Goal: Task Accomplishment & Management: Use online tool/utility

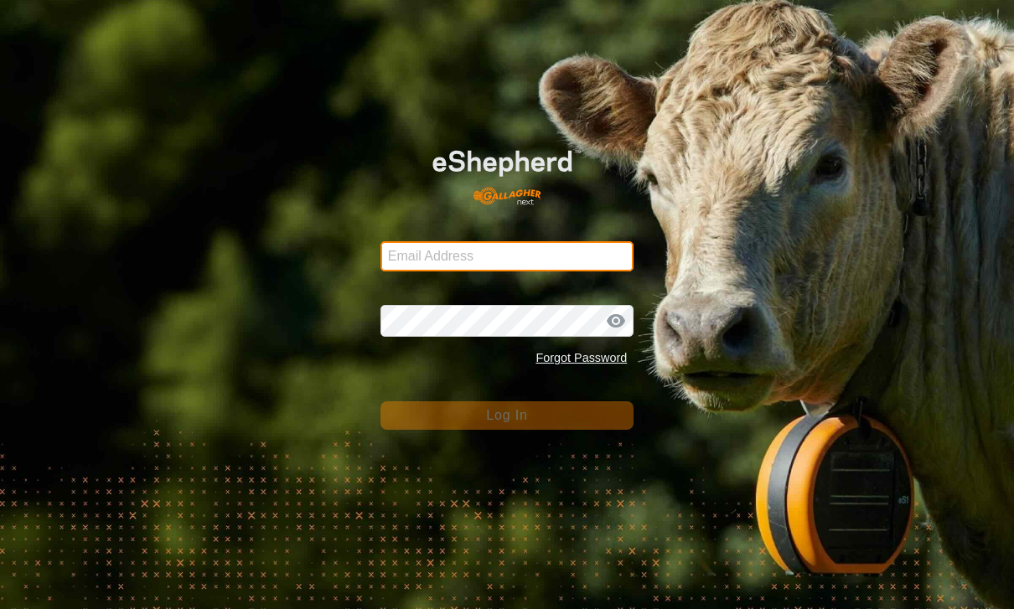
click at [568, 244] on input "Email Address" at bounding box center [508, 256] width 254 height 30
type input "[PERSON_NAME][EMAIL_ADDRESS][PERSON_NAME][DOMAIN_NAME]"
click at [507, 415] on button "Log In" at bounding box center [508, 416] width 254 height 29
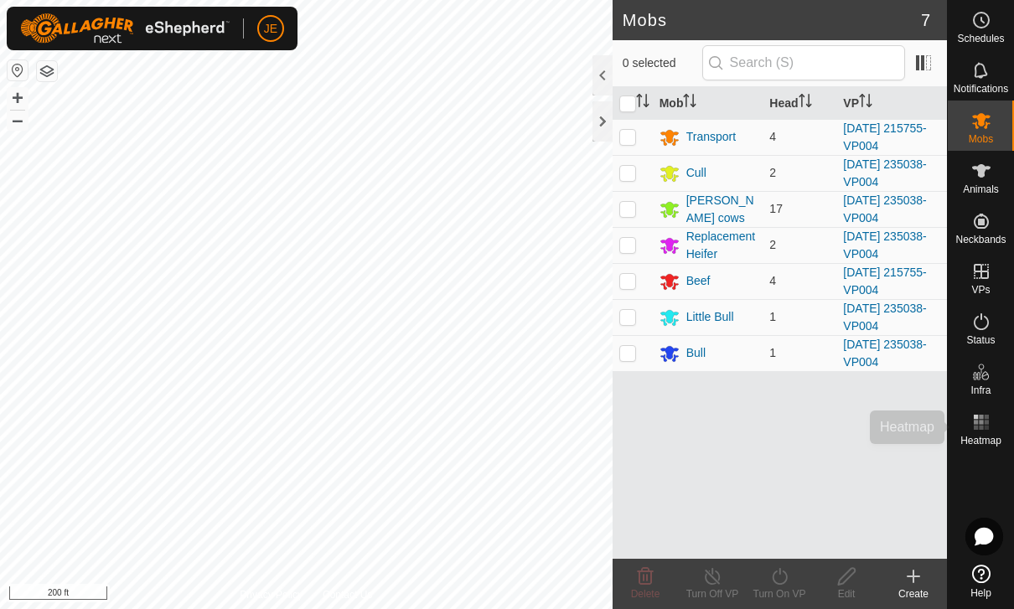
click at [988, 423] on rect at bounding box center [986, 422] width 4 height 4
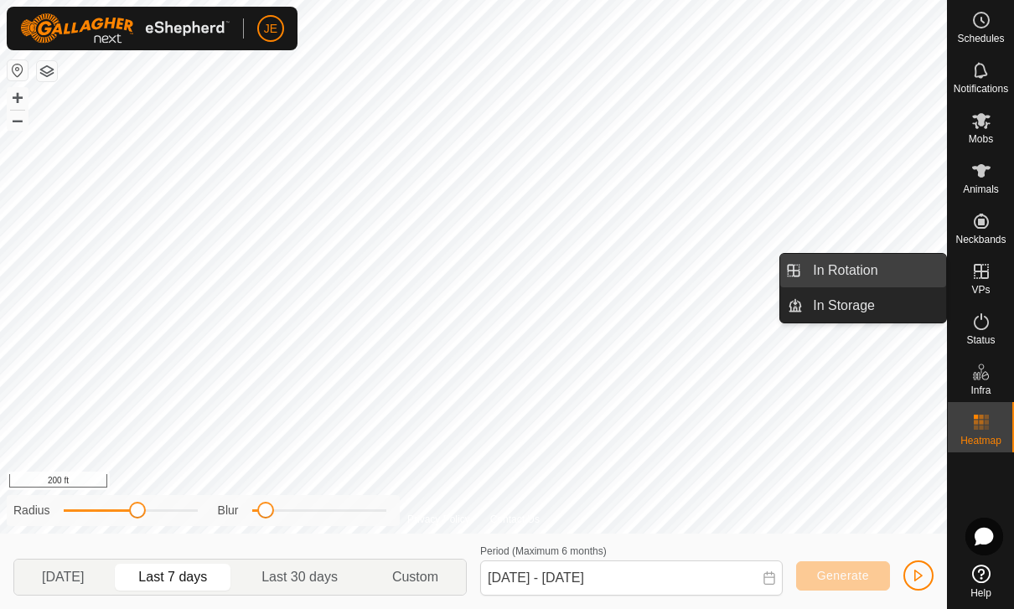
click at [883, 270] on link "In Rotation" at bounding box center [874, 271] width 143 height 34
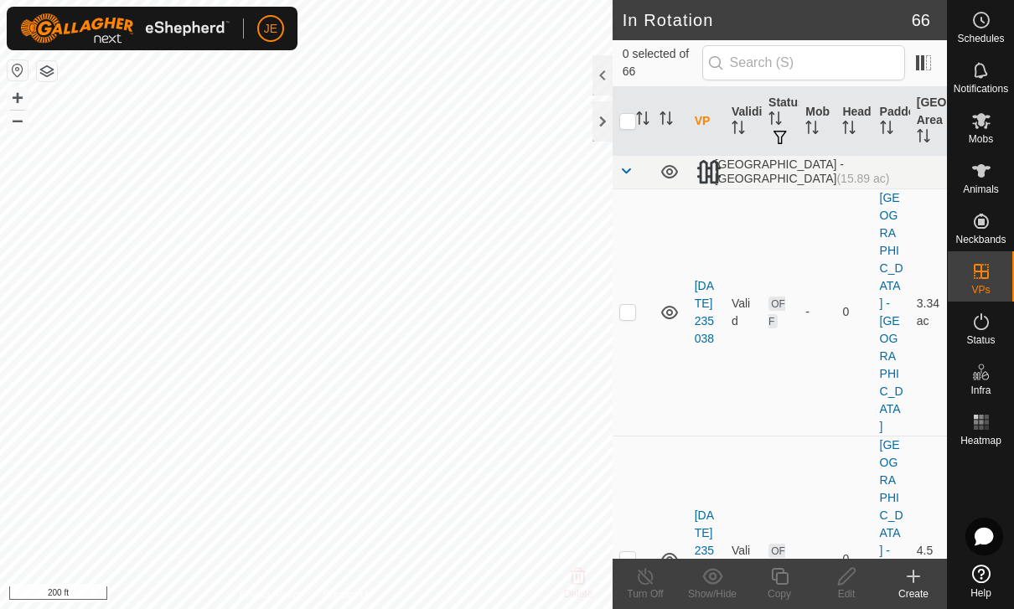
click at [991, 420] on icon at bounding box center [982, 422] width 20 height 20
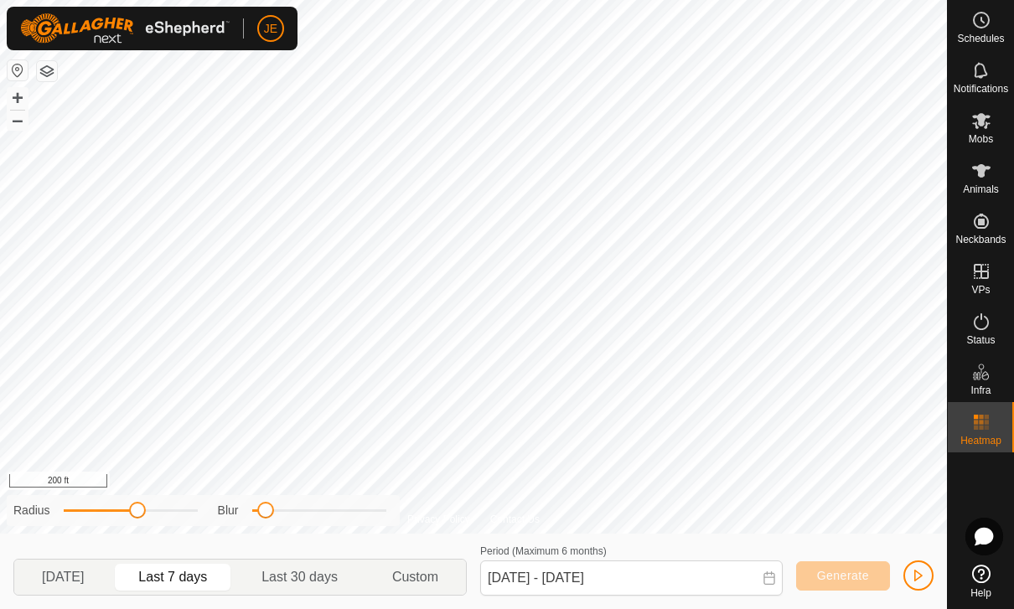
click at [920, 577] on span "button" at bounding box center [918, 575] width 13 height 13
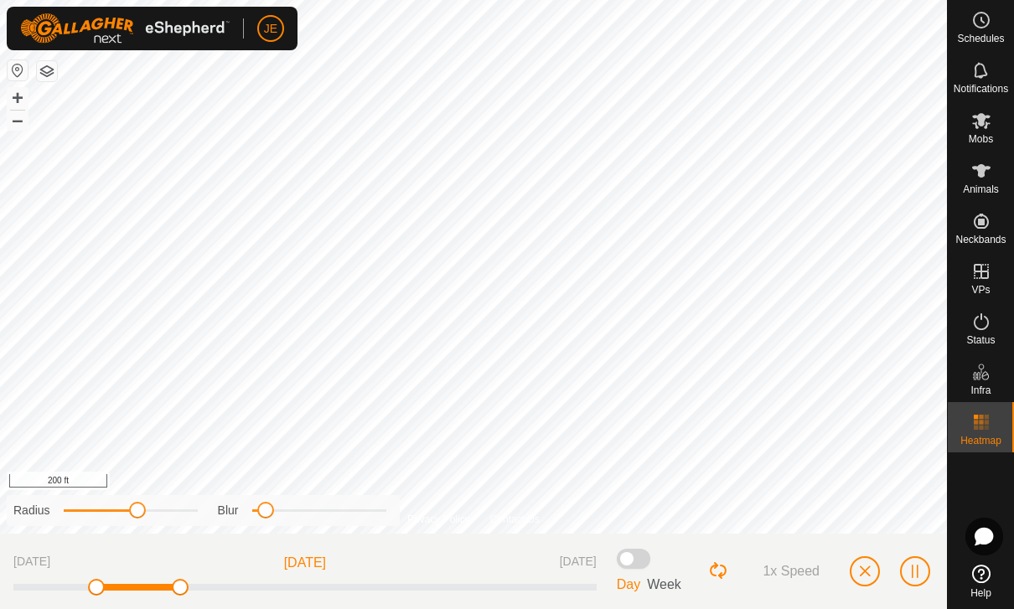
click at [875, 558] on div "1x Speed" at bounding box center [821, 571] width 226 height 49
click at [872, 563] on button "button" at bounding box center [865, 572] width 30 height 30
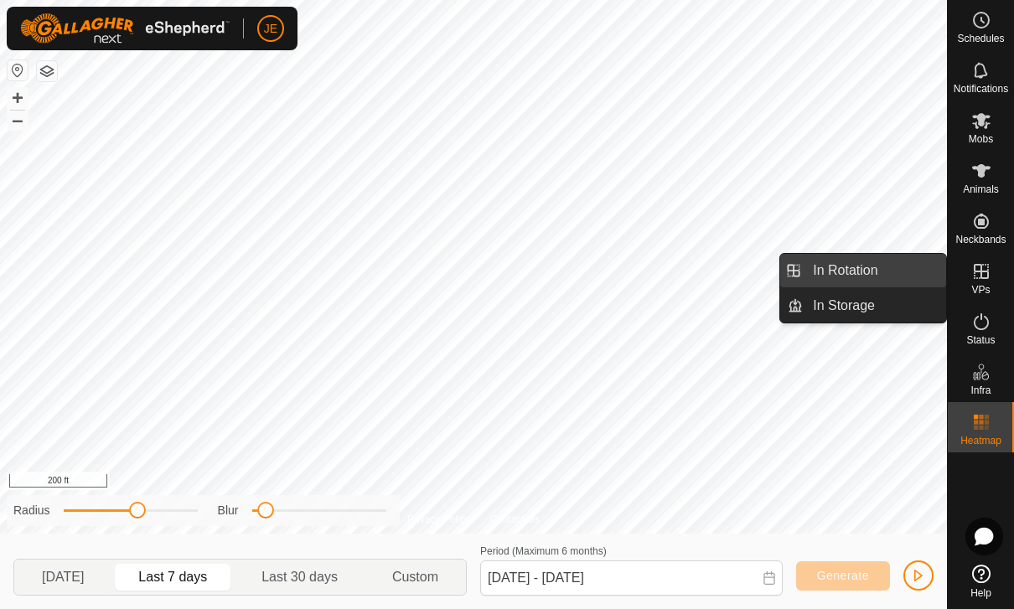
click at [880, 273] on link "In Rotation" at bounding box center [874, 271] width 143 height 34
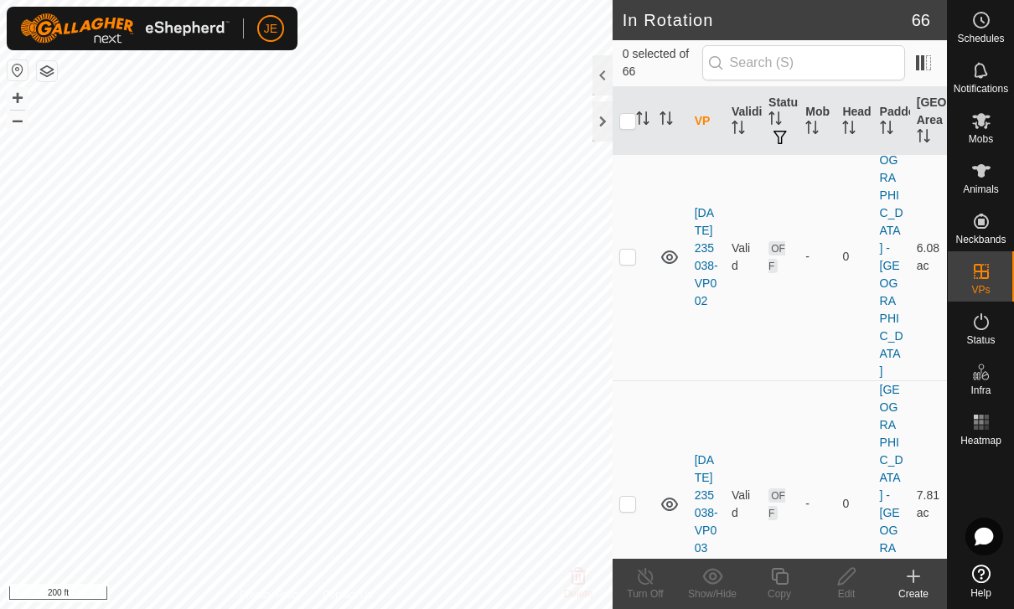
scroll to position [516, 0]
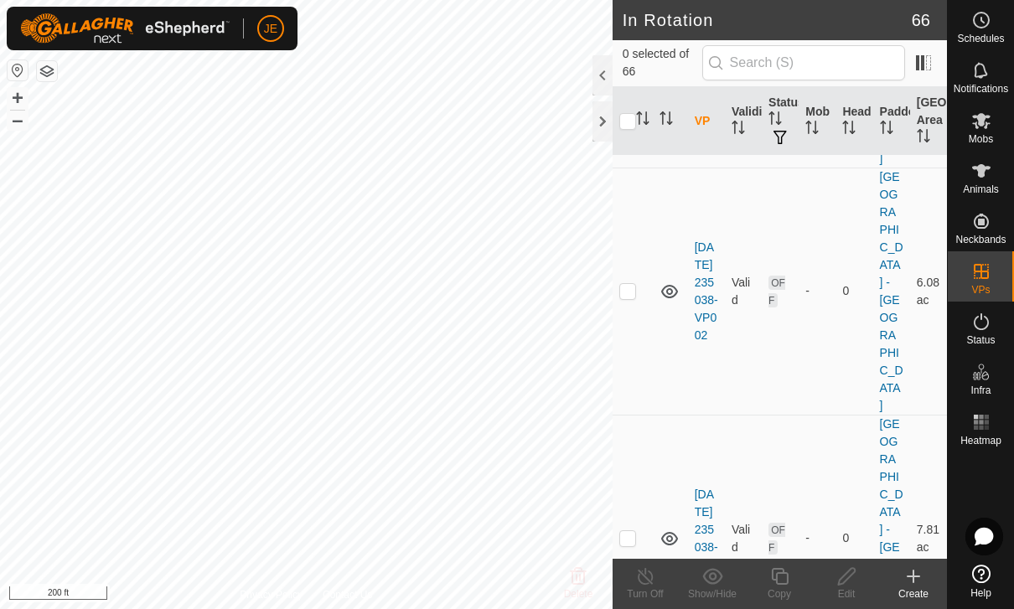
click at [791, 574] on copy-svg-icon at bounding box center [779, 577] width 67 height 20
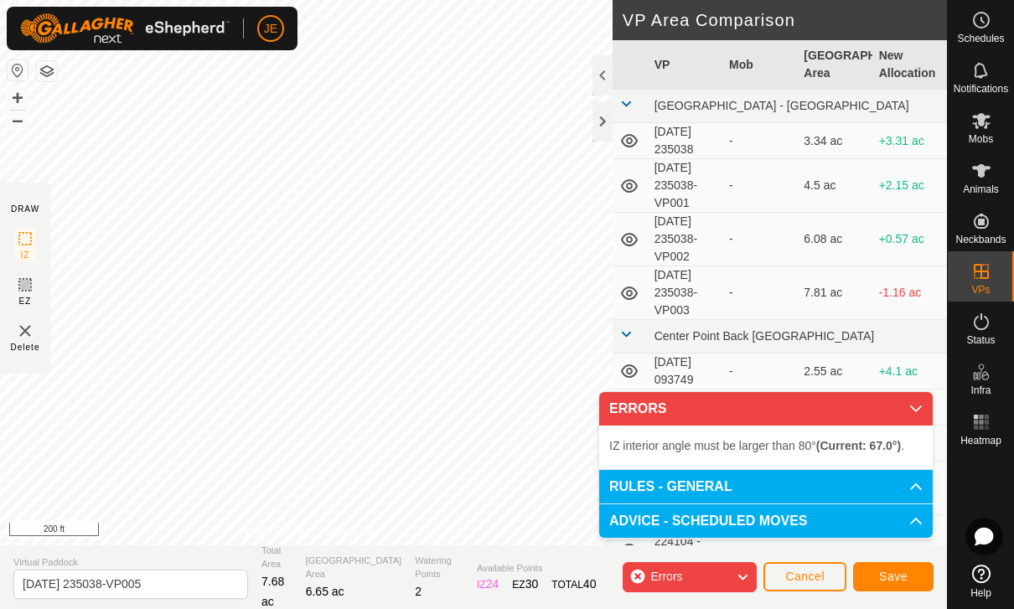
click at [905, 573] on span "Save" at bounding box center [893, 576] width 29 height 13
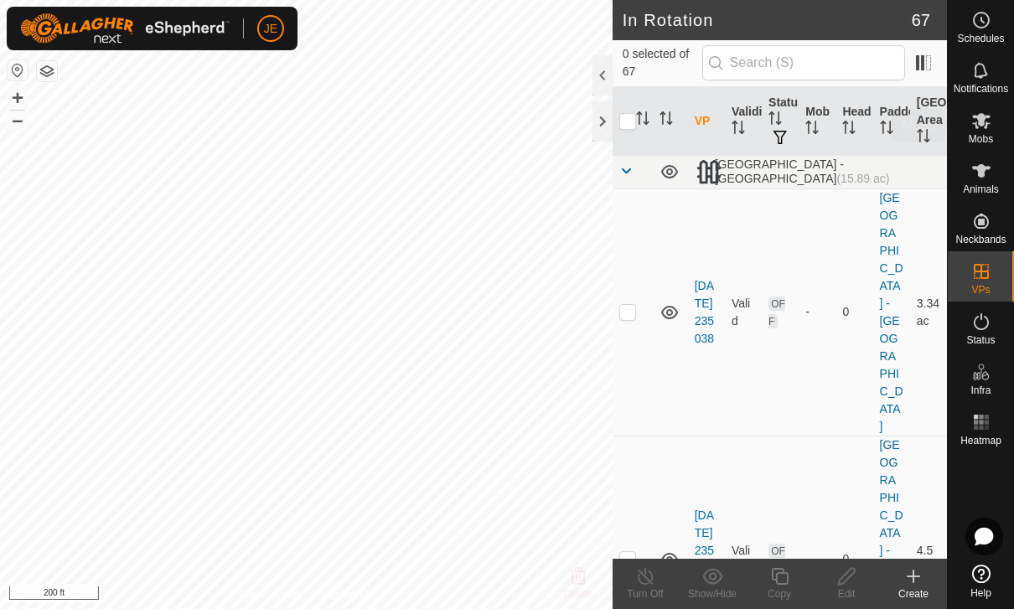
click at [990, 126] on icon at bounding box center [982, 121] width 20 height 20
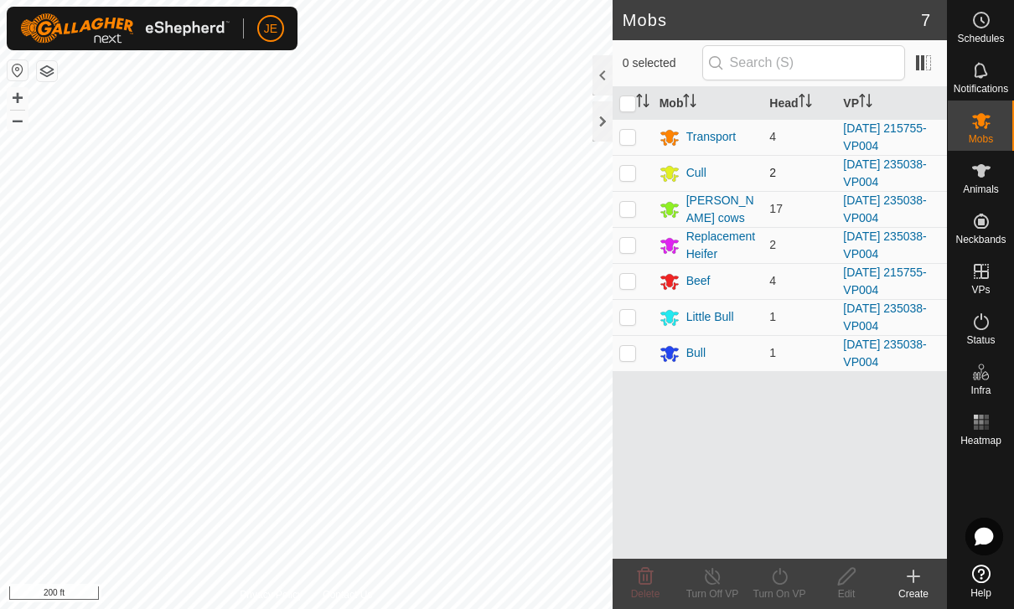
click at [644, 169] on td at bounding box center [633, 173] width 40 height 36
click at [634, 208] on p-checkbox at bounding box center [628, 208] width 17 height 13
click at [637, 241] on td at bounding box center [633, 245] width 40 height 36
click at [647, 308] on td at bounding box center [633, 317] width 40 height 36
click at [627, 364] on td at bounding box center [633, 353] width 40 height 36
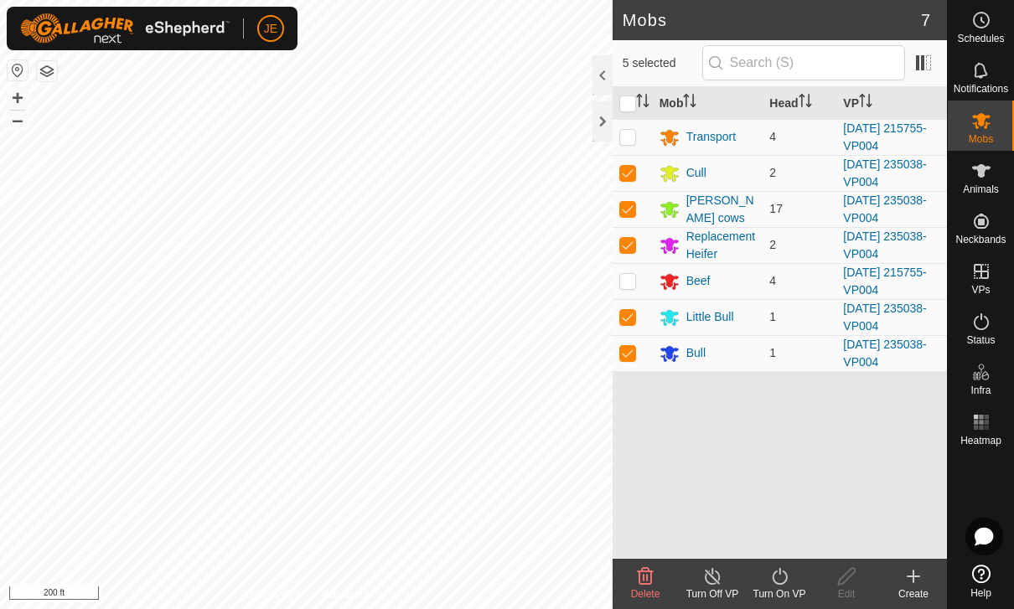
click at [784, 571] on icon at bounding box center [780, 577] width 21 height 20
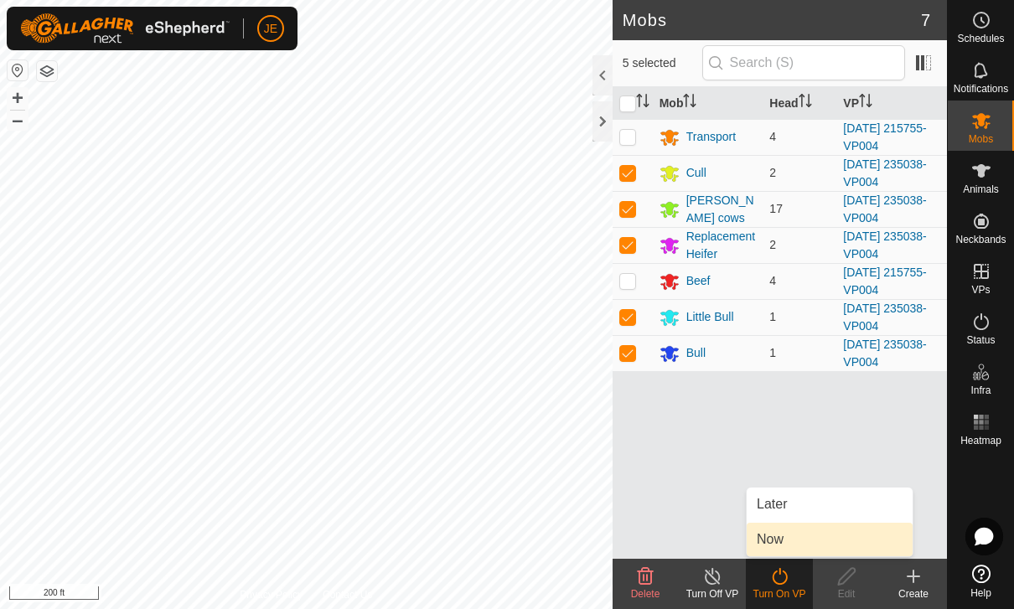
click at [777, 535] on span "Now" at bounding box center [770, 540] width 27 height 20
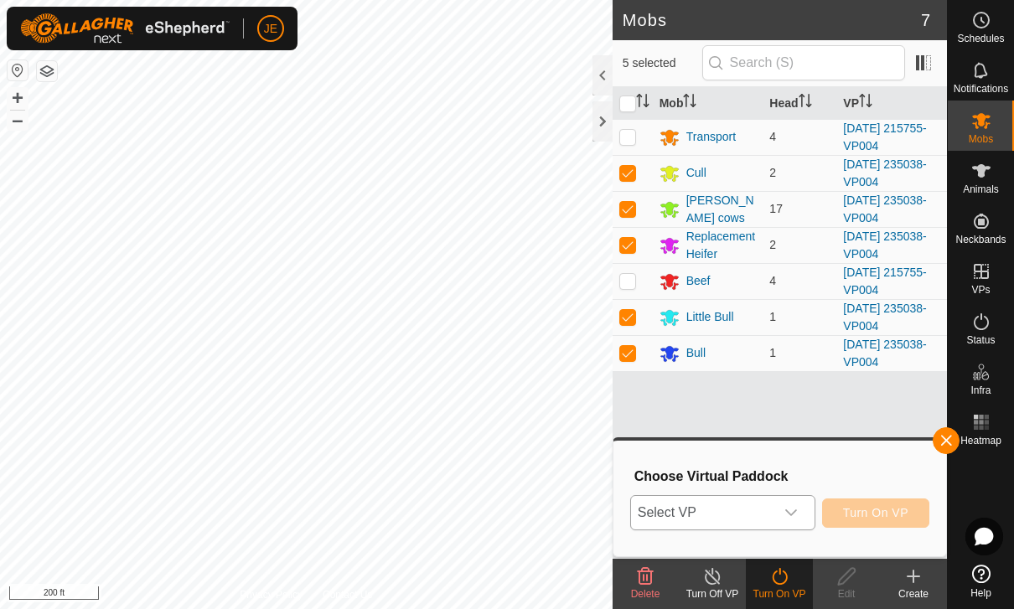
click at [772, 505] on span "Select VP" at bounding box center [702, 513] width 143 height 34
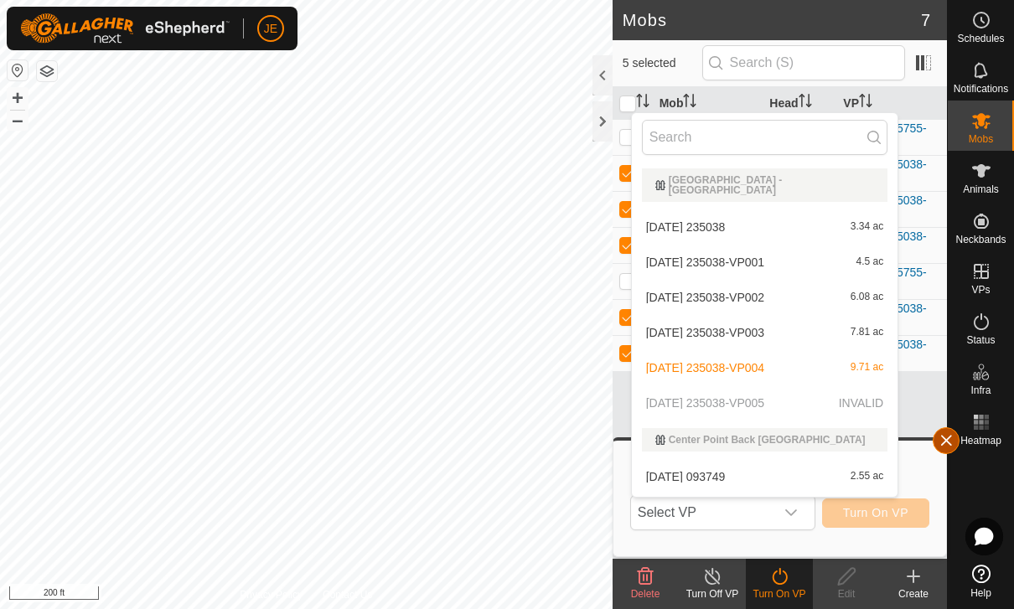
click at [956, 438] on button "button" at bounding box center [946, 441] width 27 height 27
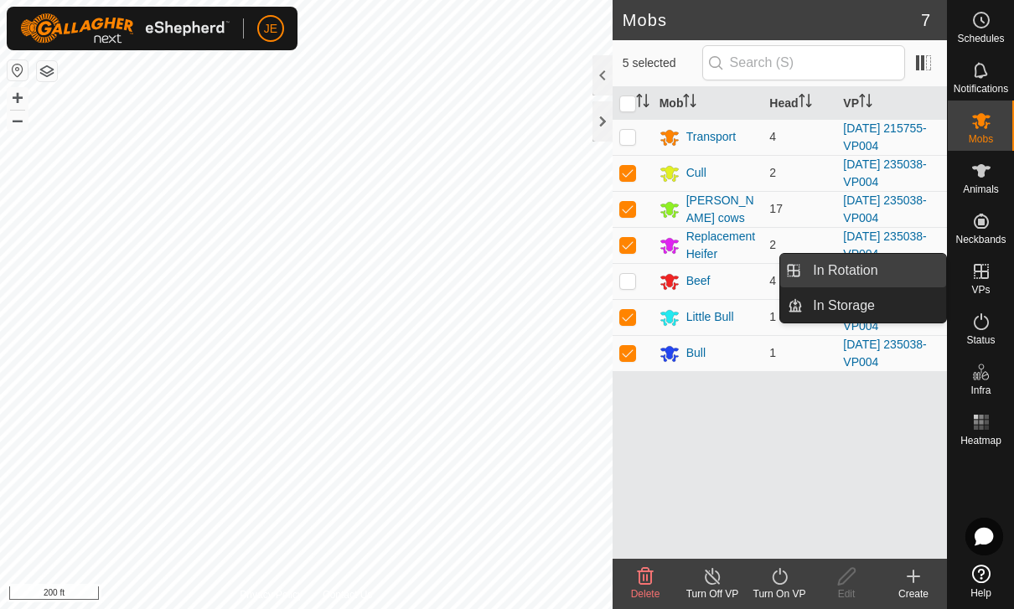
click at [875, 273] on span "In Rotation" at bounding box center [845, 271] width 65 height 20
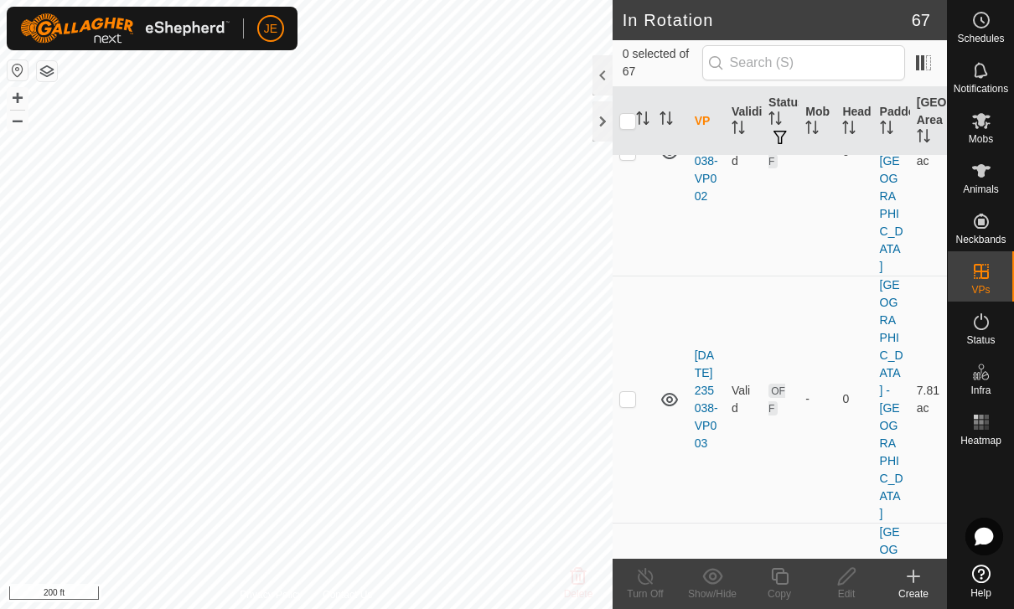
scroll to position [673, 0]
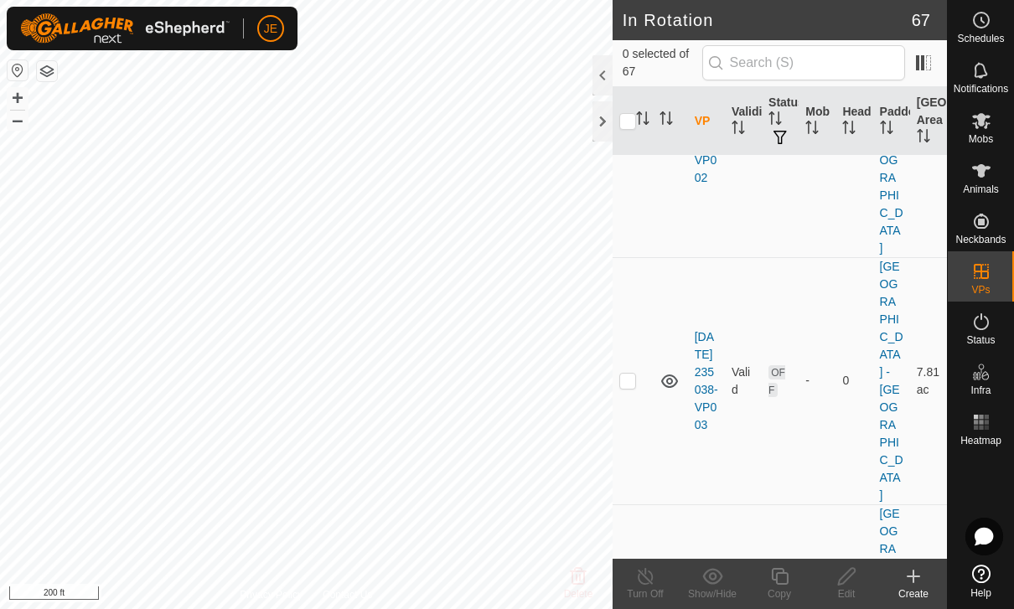
click at [855, 570] on icon at bounding box center [846, 576] width 17 height 17
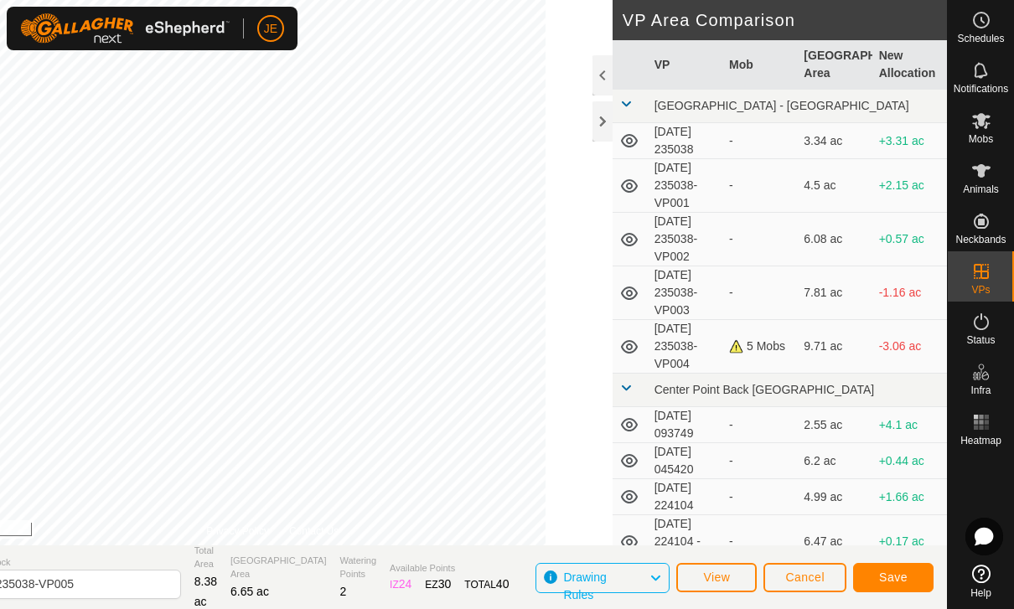
click at [904, 571] on span "Save" at bounding box center [893, 577] width 29 height 13
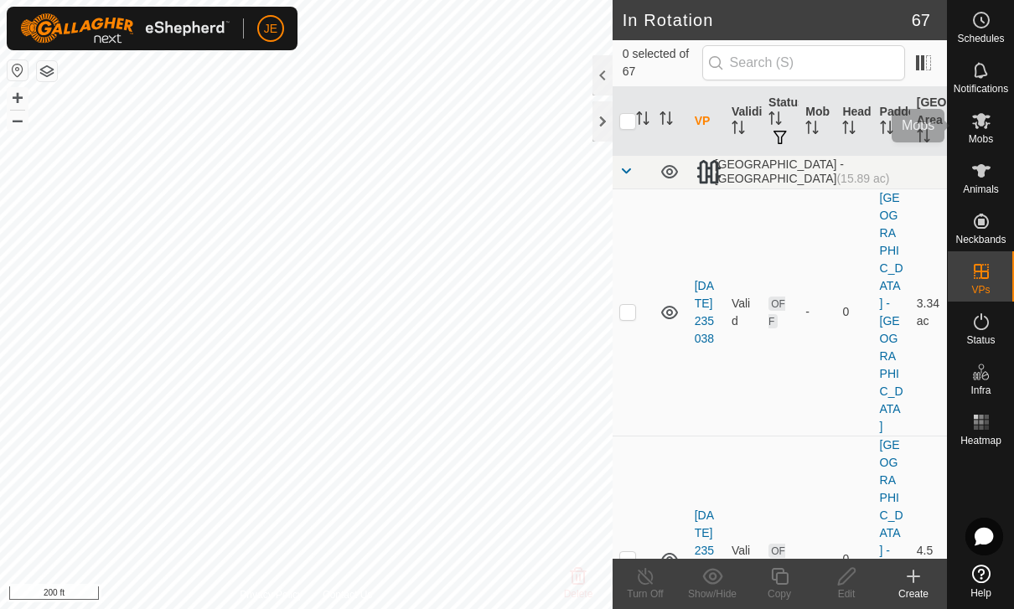
click at [996, 122] on es-mob-svg-icon at bounding box center [982, 120] width 30 height 27
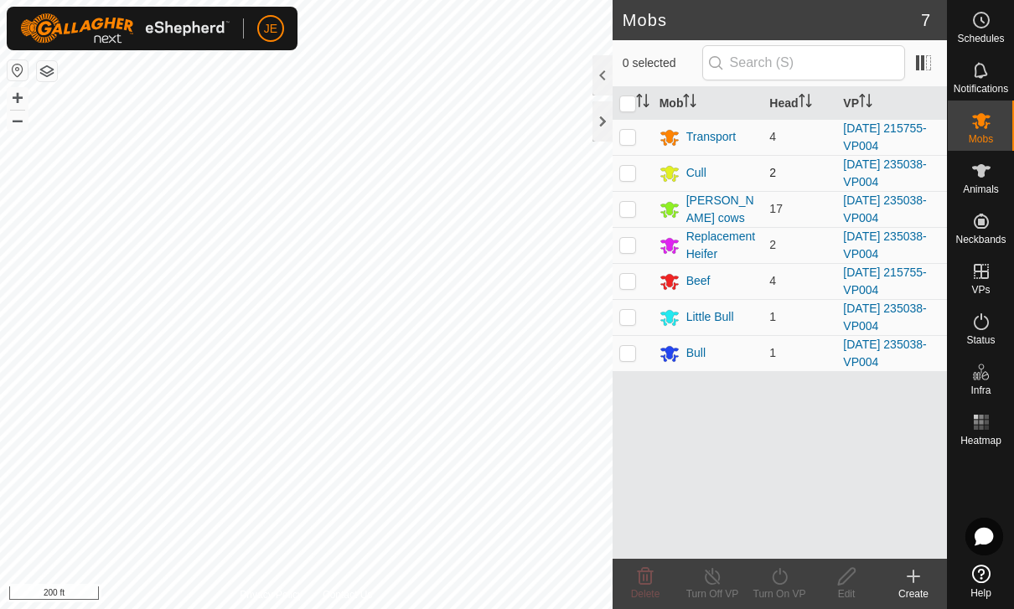
click at [633, 190] on td at bounding box center [633, 173] width 40 height 36
click at [638, 210] on td at bounding box center [633, 209] width 40 height 36
click at [635, 289] on td at bounding box center [633, 281] width 40 height 36
click at [622, 279] on p-checkbox at bounding box center [628, 280] width 17 height 13
click at [633, 244] on p-checkbox at bounding box center [628, 244] width 17 height 13
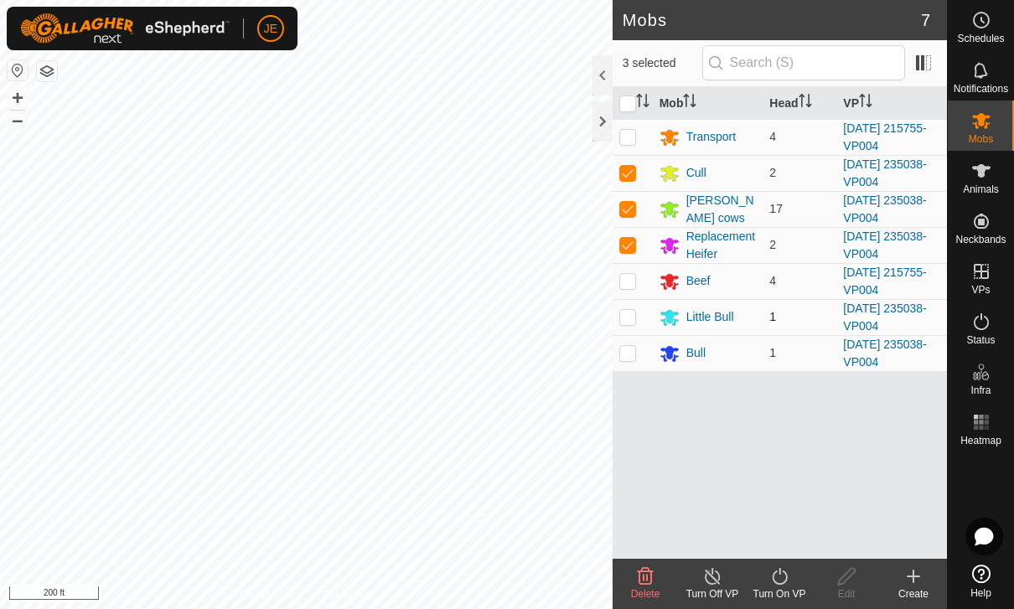
click at [629, 316] on p-checkbox at bounding box center [628, 316] width 17 height 13
click at [633, 355] on p-checkbox at bounding box center [628, 352] width 17 height 13
click at [790, 580] on icon at bounding box center [780, 577] width 21 height 20
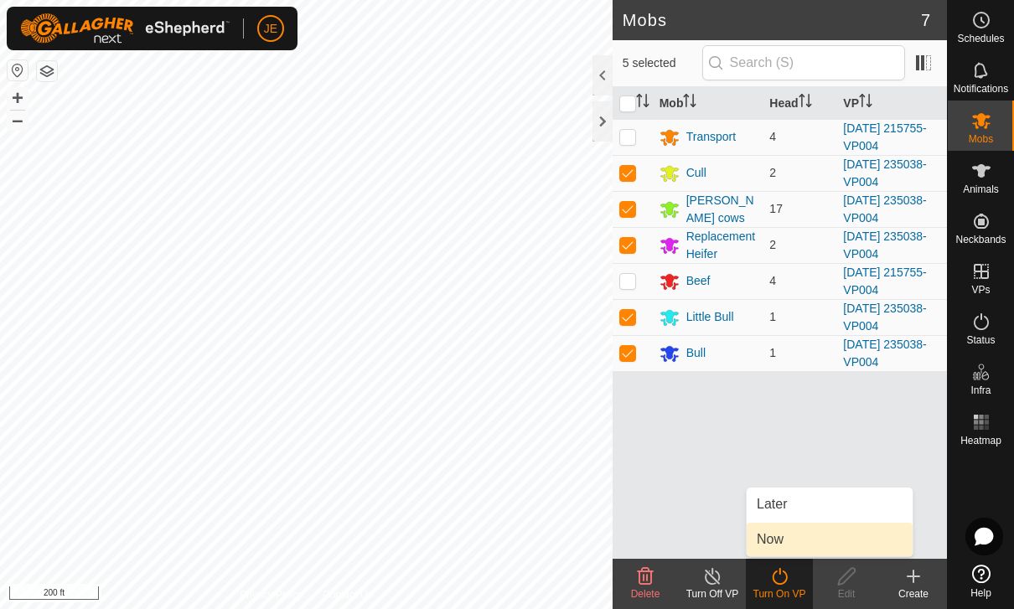
click at [793, 544] on link "Now" at bounding box center [830, 540] width 166 height 34
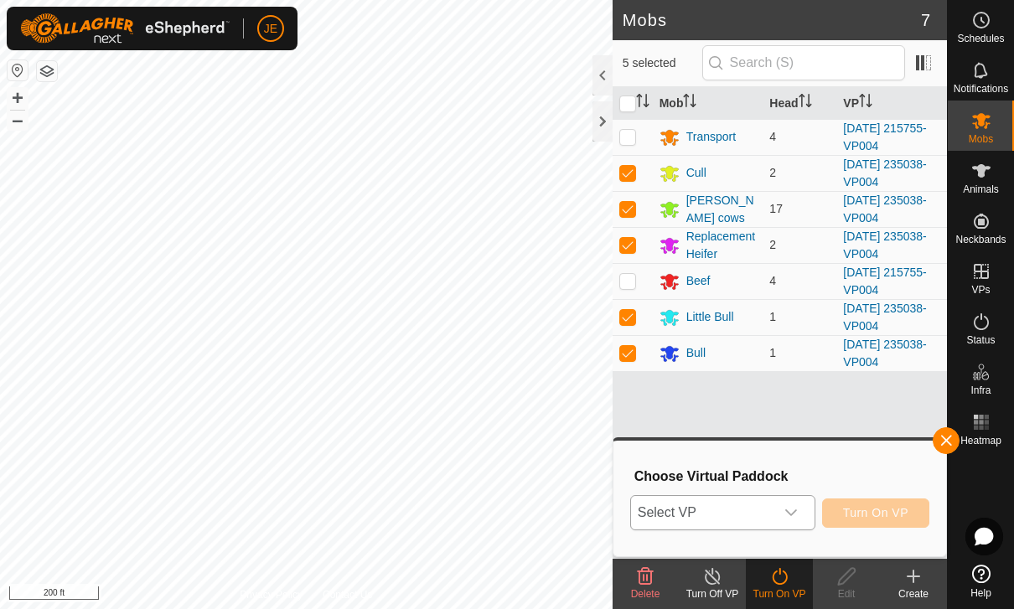
click at [785, 520] on div "dropdown trigger" at bounding box center [792, 513] width 34 height 34
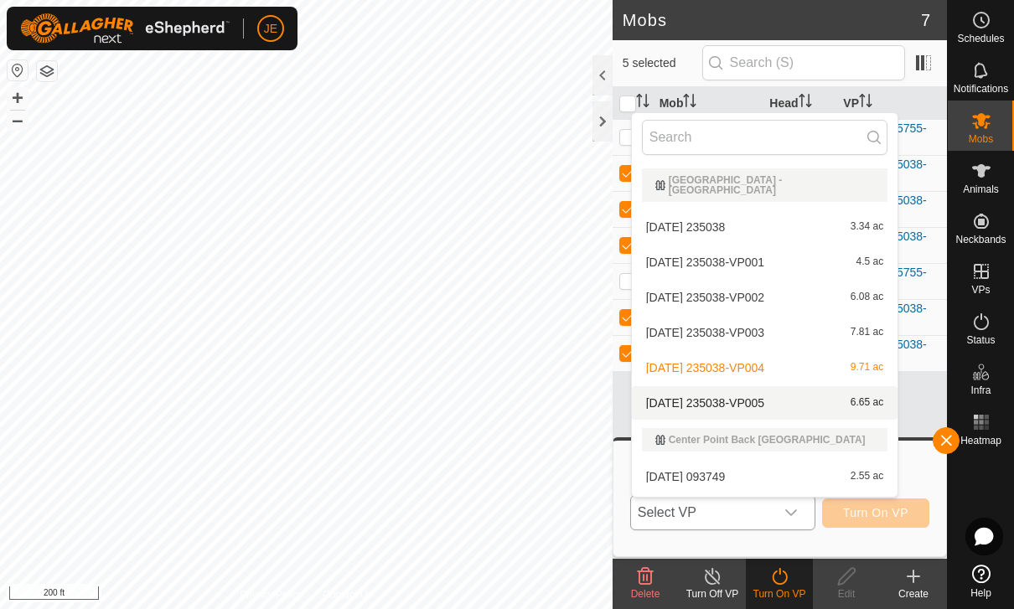
click at [806, 397] on div "[DATE] 235038-VP005 6.65 ac" at bounding box center [765, 403] width 246 height 20
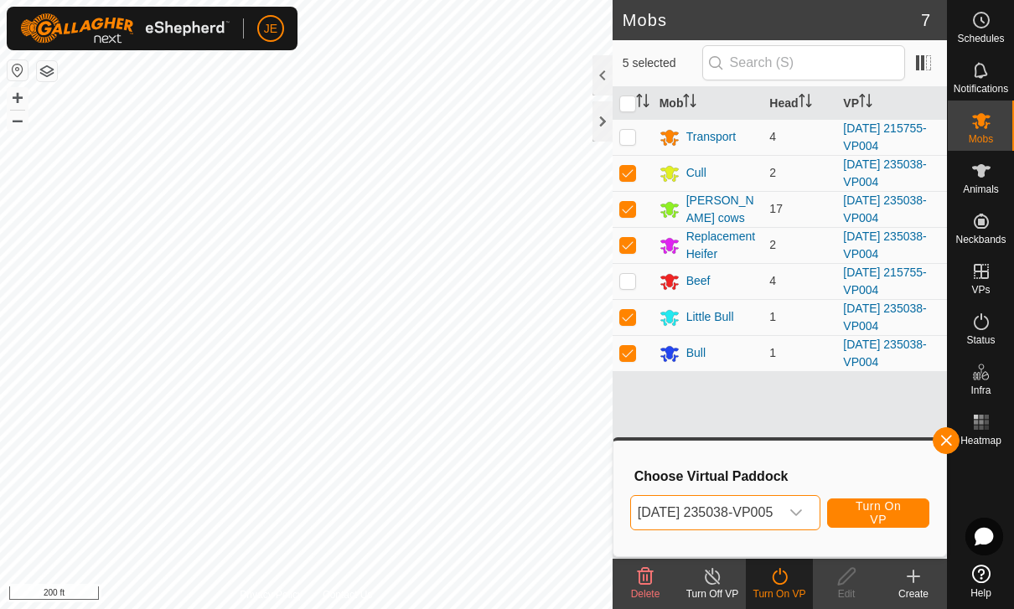
click at [899, 511] on span "Turn On VP" at bounding box center [878, 513] width 60 height 27
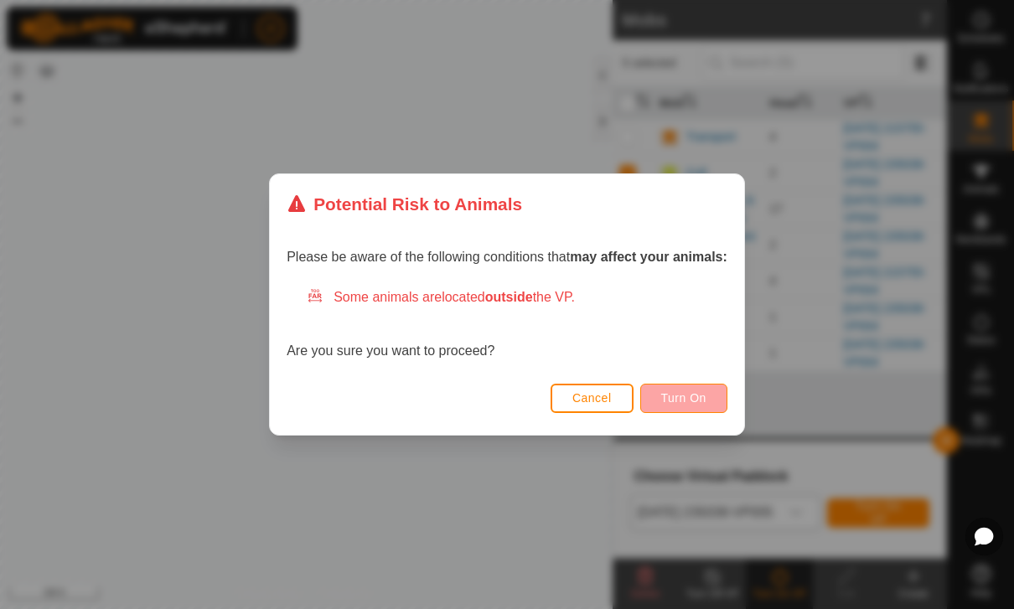
click at [710, 395] on button "Turn On" at bounding box center [683, 398] width 87 height 29
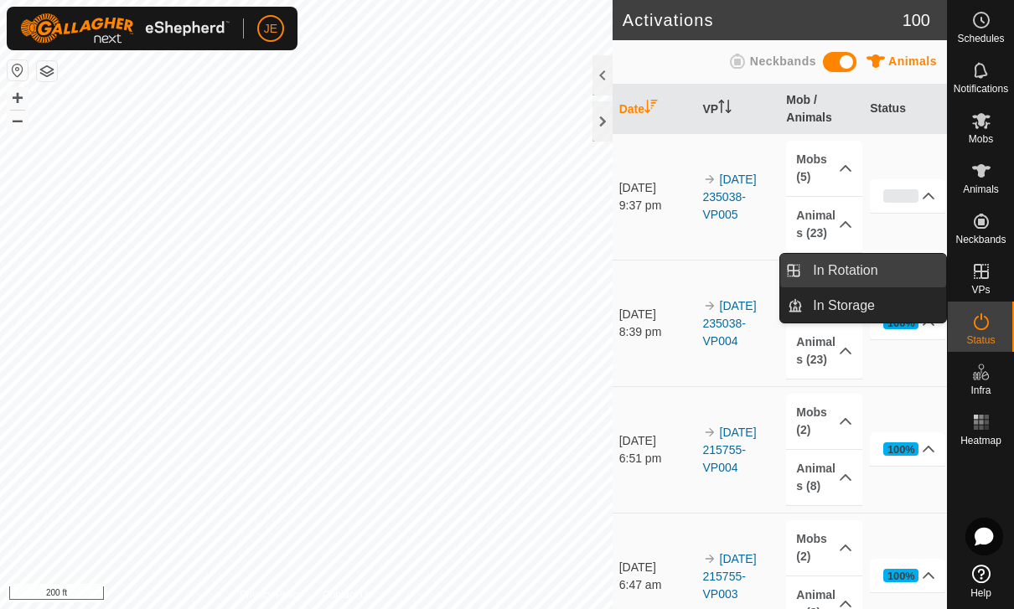
click at [870, 273] on span "In Rotation" at bounding box center [845, 271] width 65 height 20
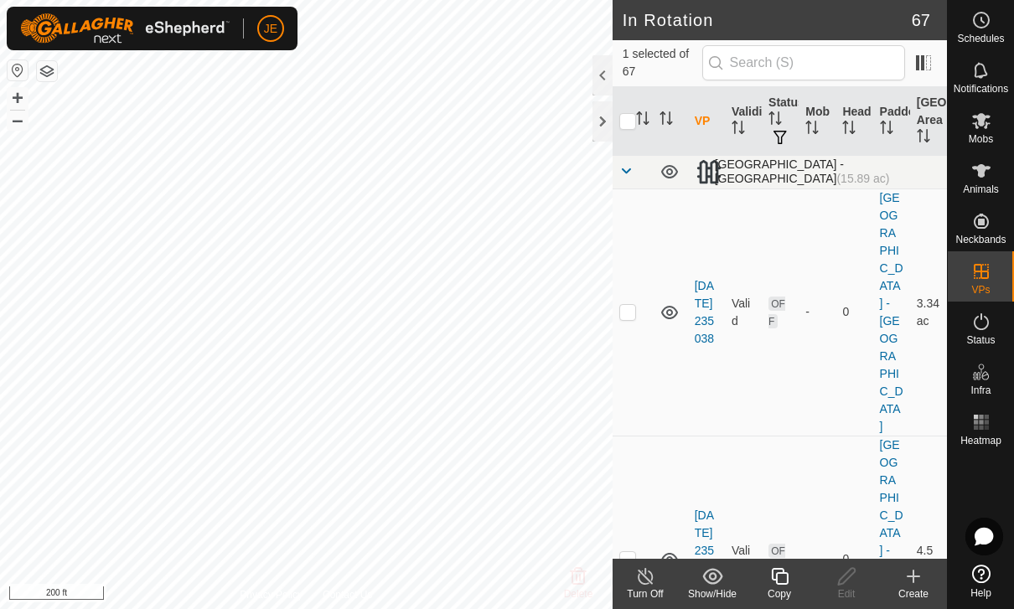
click at [628, 169] on span at bounding box center [626, 170] width 13 height 13
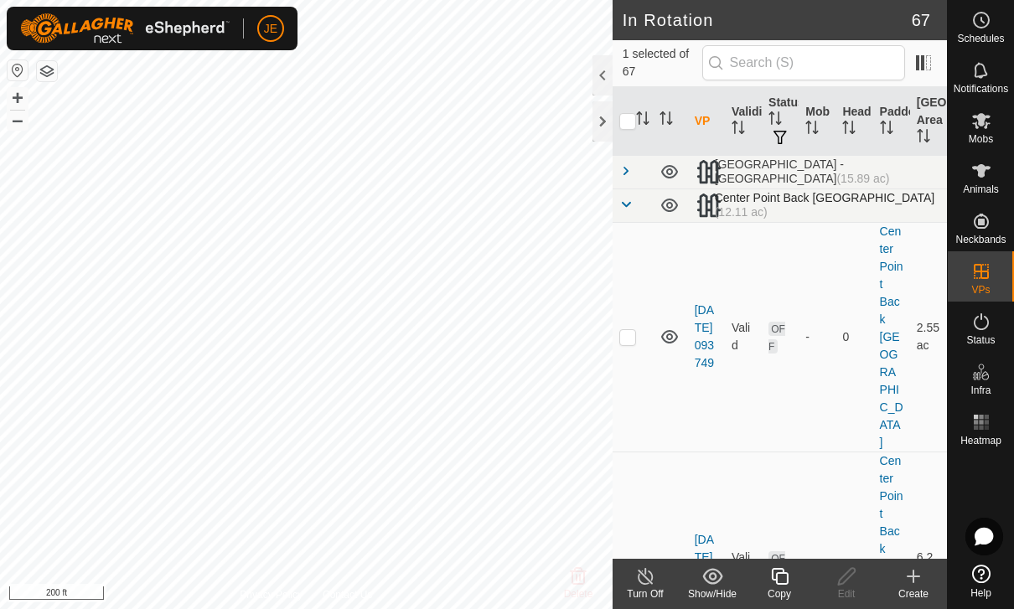
click at [637, 202] on td at bounding box center [633, 206] width 40 height 34
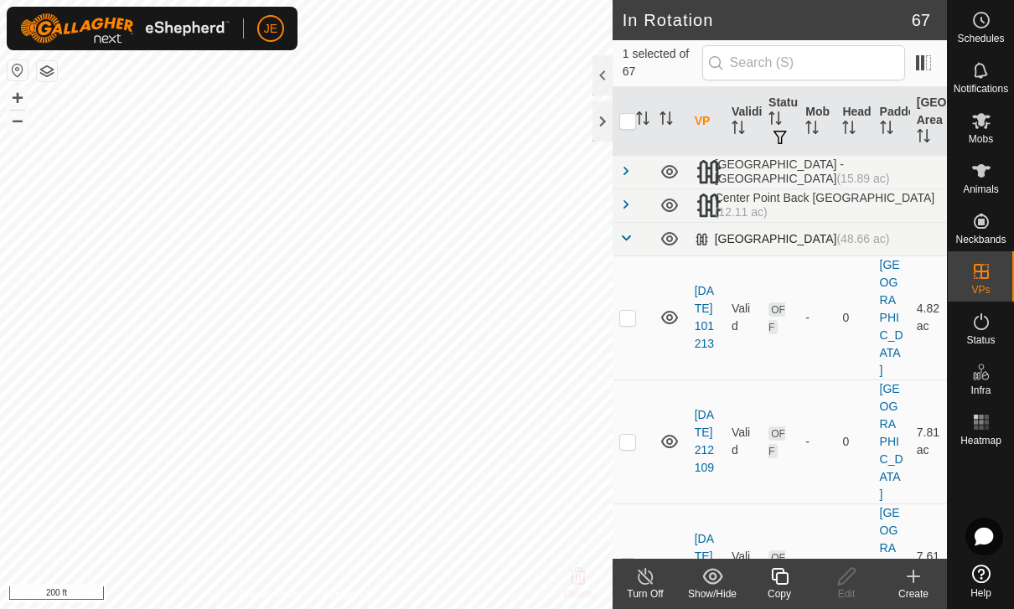
click at [638, 233] on td at bounding box center [633, 239] width 40 height 34
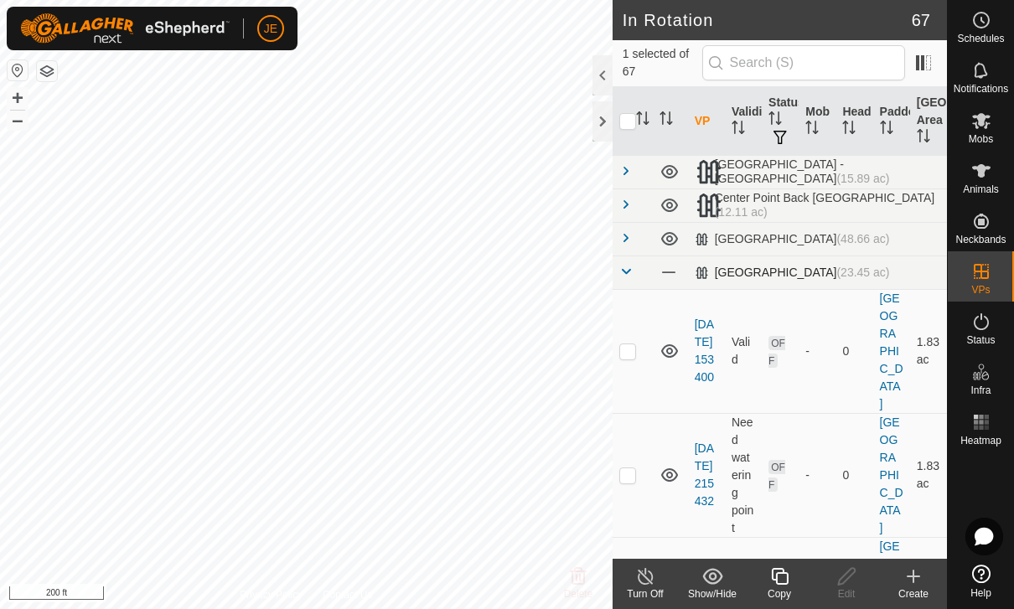
click at [631, 272] on span at bounding box center [626, 271] width 13 height 13
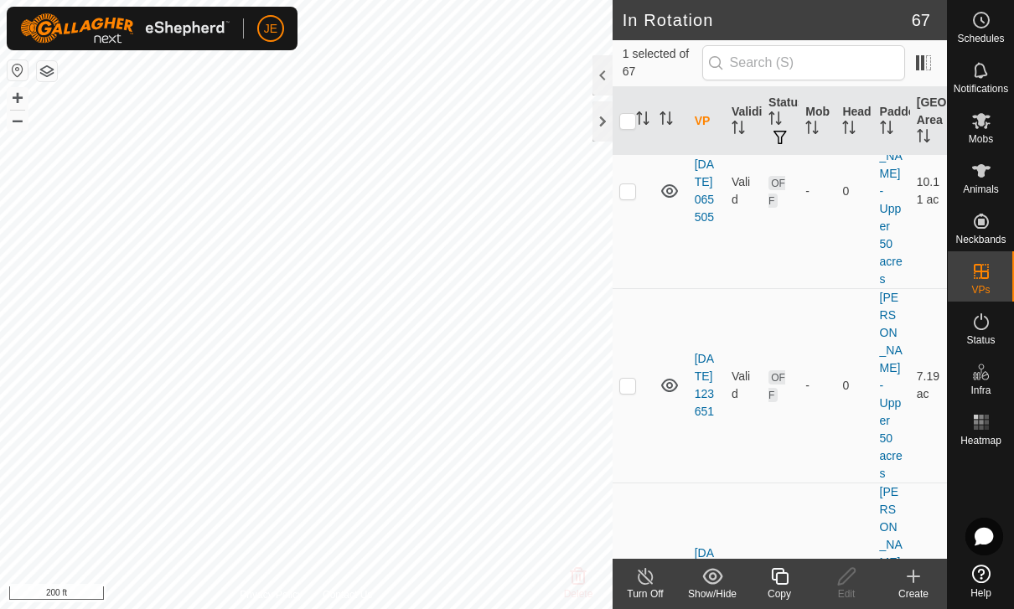
scroll to position [2877, 0]
click at [630, 129] on input "checkbox" at bounding box center [628, 121] width 17 height 17
click at [634, 115] on input "checkbox" at bounding box center [628, 121] width 17 height 17
checkbox input "false"
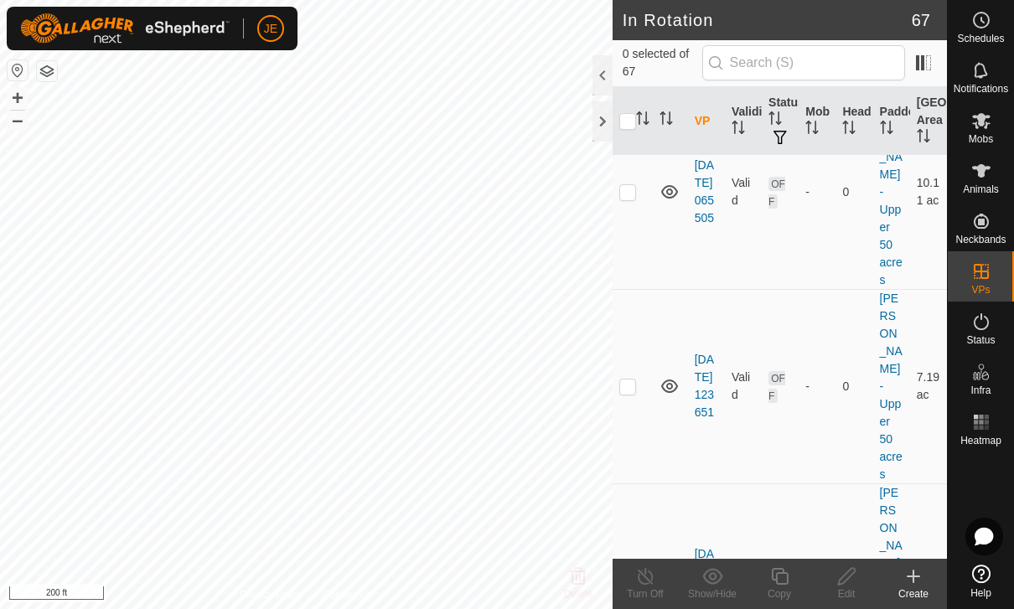
click at [781, 575] on icon at bounding box center [780, 577] width 21 height 20
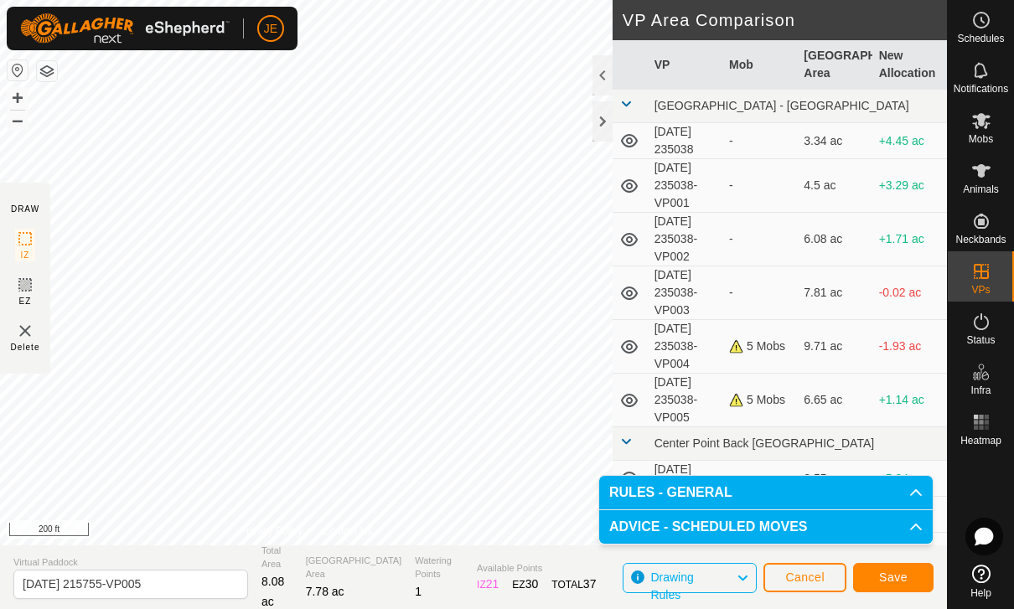
click at [902, 571] on span "Save" at bounding box center [893, 577] width 29 height 13
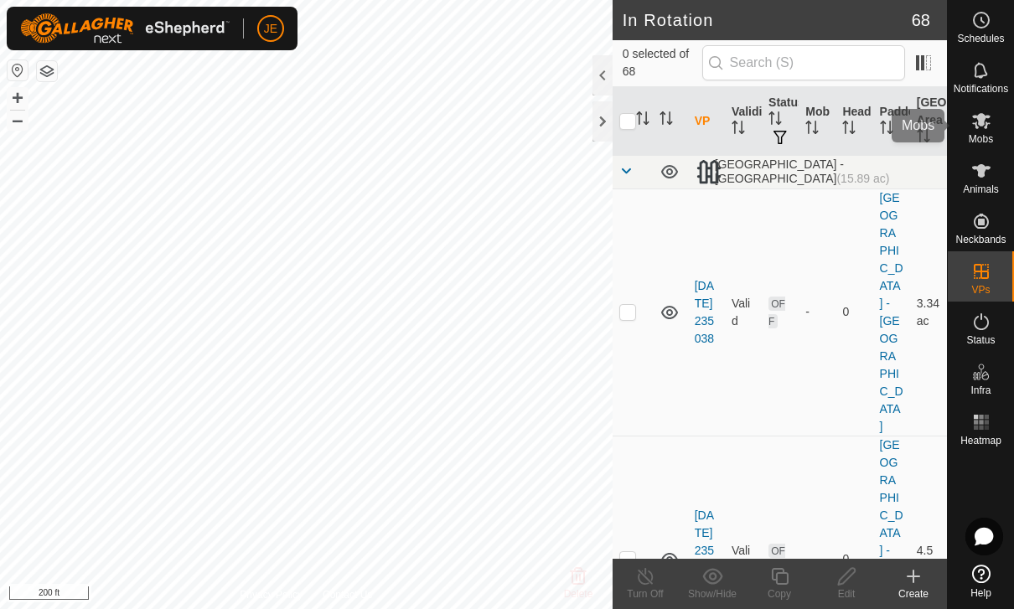
click at [993, 132] on es-mob-svg-icon at bounding box center [982, 120] width 30 height 27
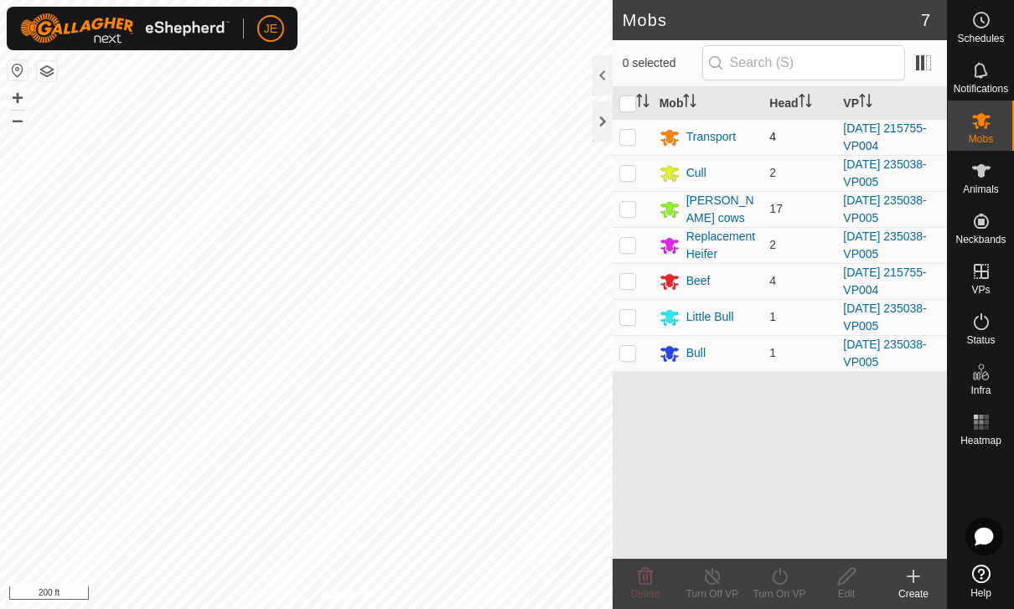
click at [634, 143] on p-checkbox at bounding box center [628, 136] width 17 height 13
click at [641, 290] on td at bounding box center [633, 281] width 40 height 36
click at [781, 574] on icon at bounding box center [780, 577] width 21 height 20
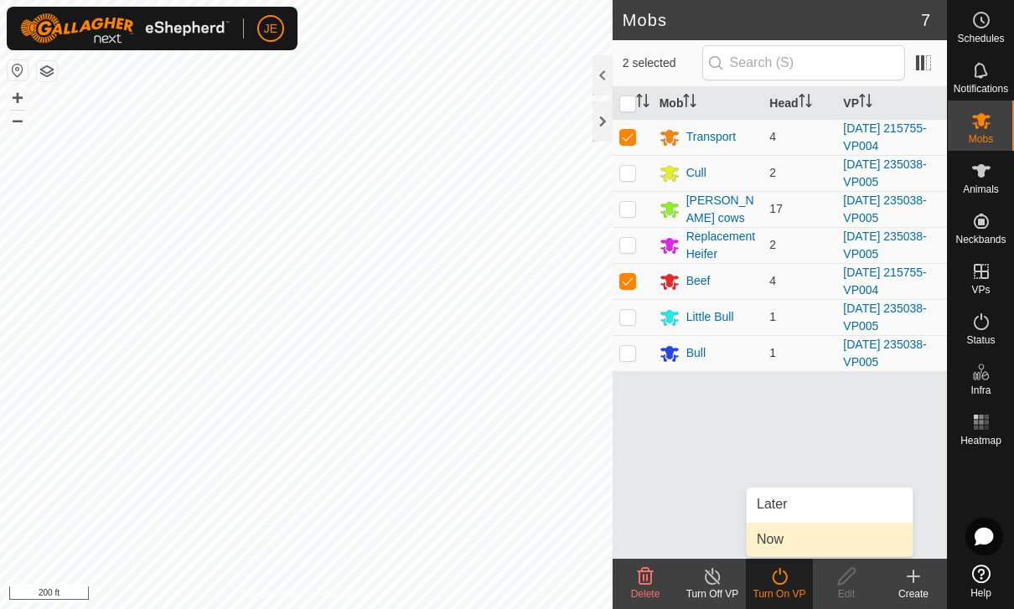
click at [788, 540] on link "Now" at bounding box center [830, 540] width 166 height 34
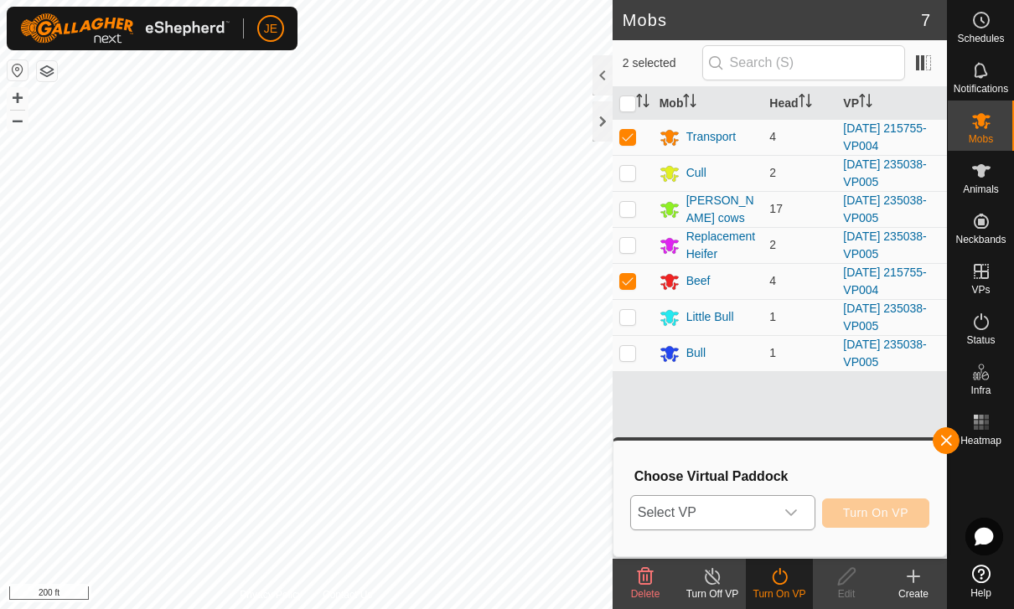
click at [803, 507] on div "dropdown trigger" at bounding box center [792, 513] width 34 height 34
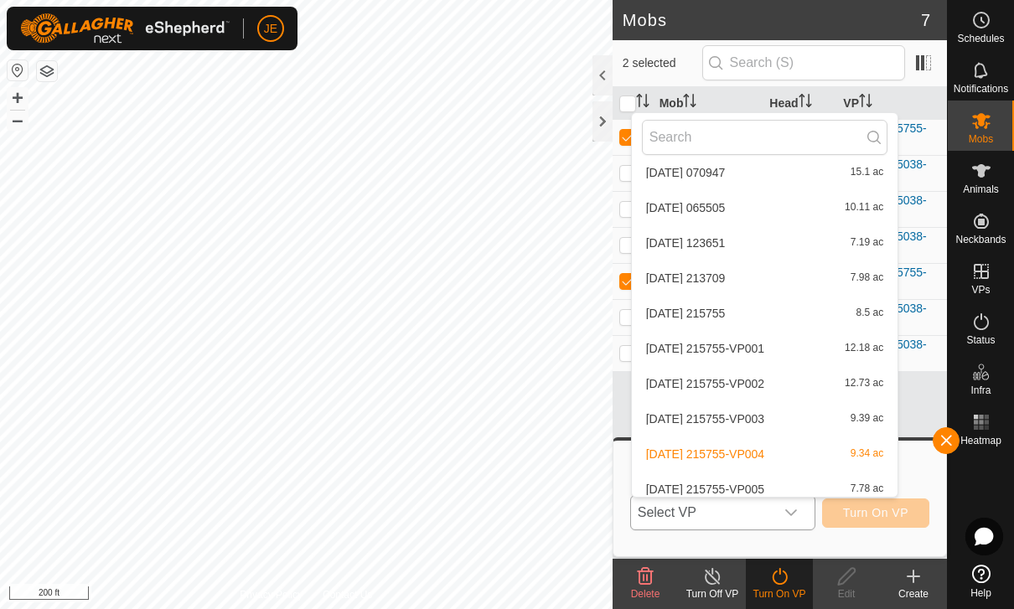
scroll to position [2327, 0]
click at [784, 480] on div "[DATE] 215755-VP005 7.78 ac" at bounding box center [765, 490] width 246 height 20
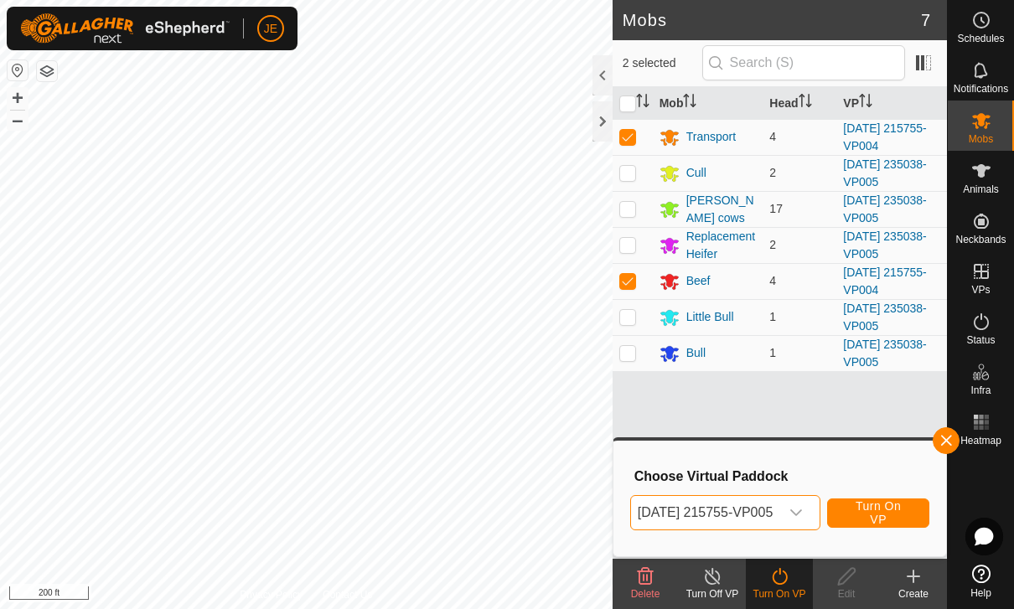
click at [898, 515] on span "Turn On VP" at bounding box center [878, 513] width 60 height 27
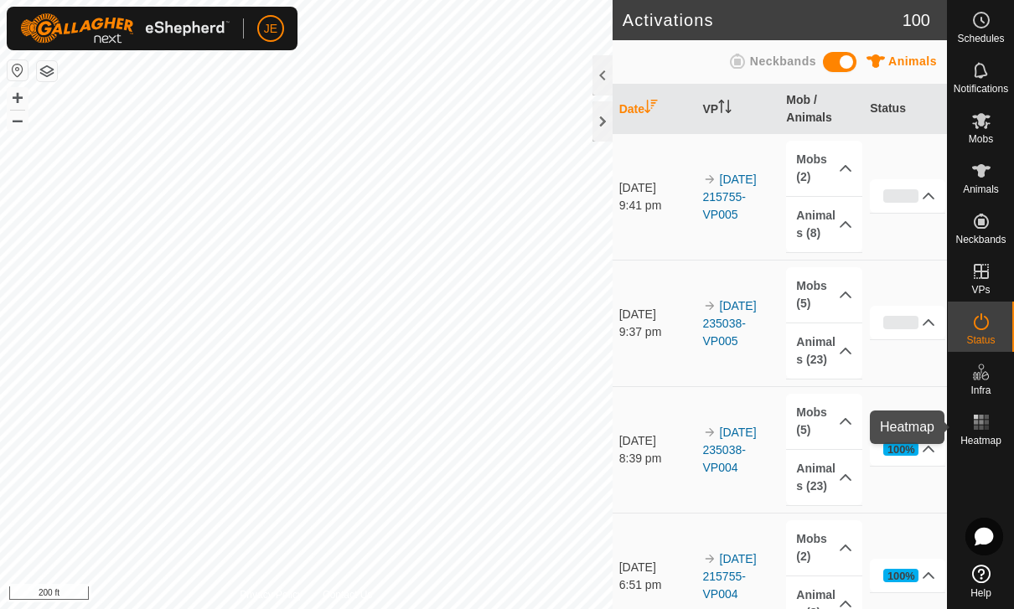
click at [981, 436] on span "Heatmap" at bounding box center [981, 441] width 41 height 10
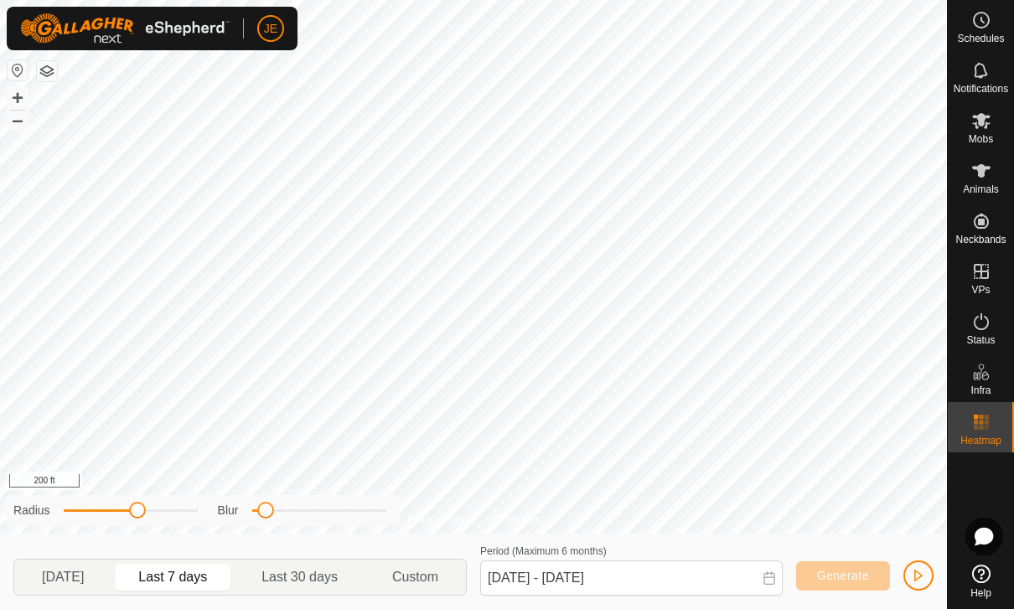
click at [912, 573] on span "button" at bounding box center [918, 575] width 13 height 13
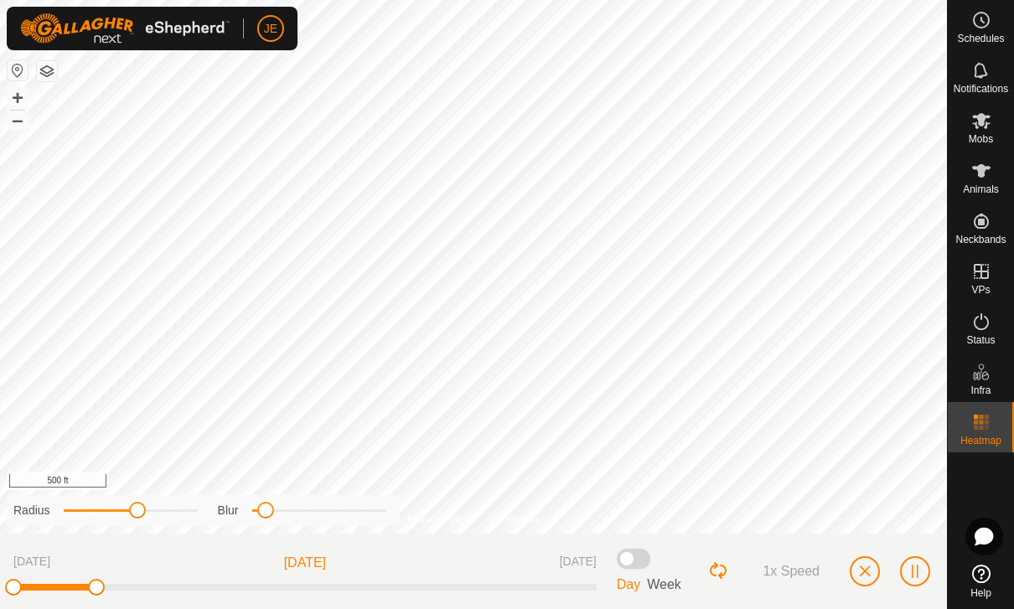
click at [866, 568] on span "button" at bounding box center [864, 571] width 13 height 13
